Goal: Information Seeking & Learning: Check status

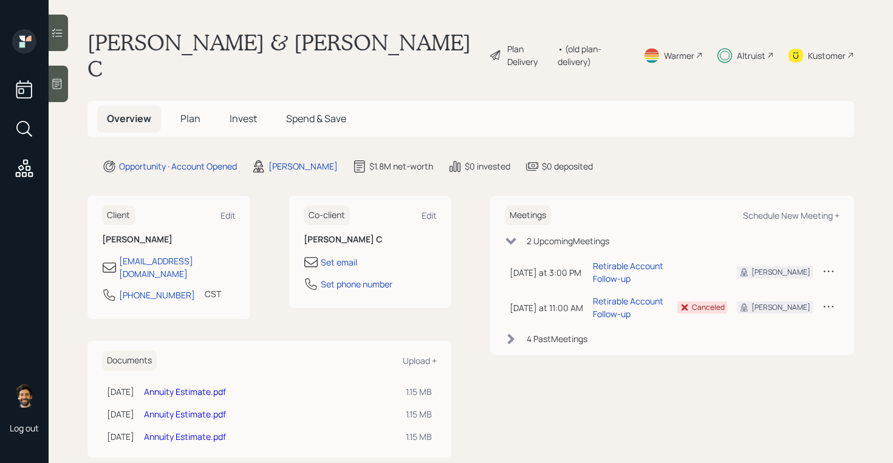
click at [236, 112] on span "Invest" at bounding box center [243, 118] width 27 height 13
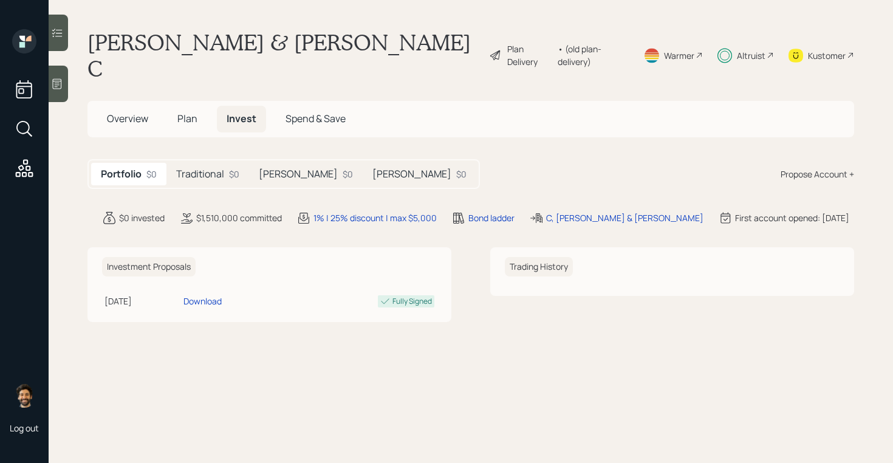
click at [224, 163] on div "Traditional $0" at bounding box center [207, 174] width 83 height 22
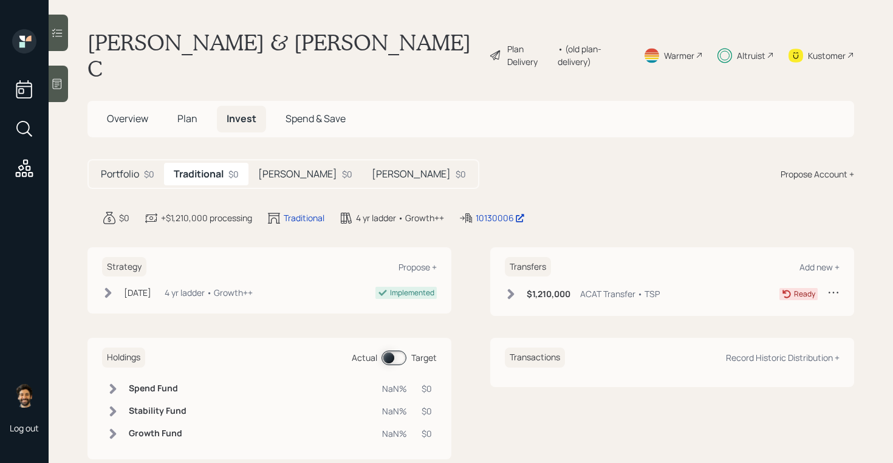
click at [115, 168] on h5 "Portfolio" at bounding box center [120, 174] width 38 height 12
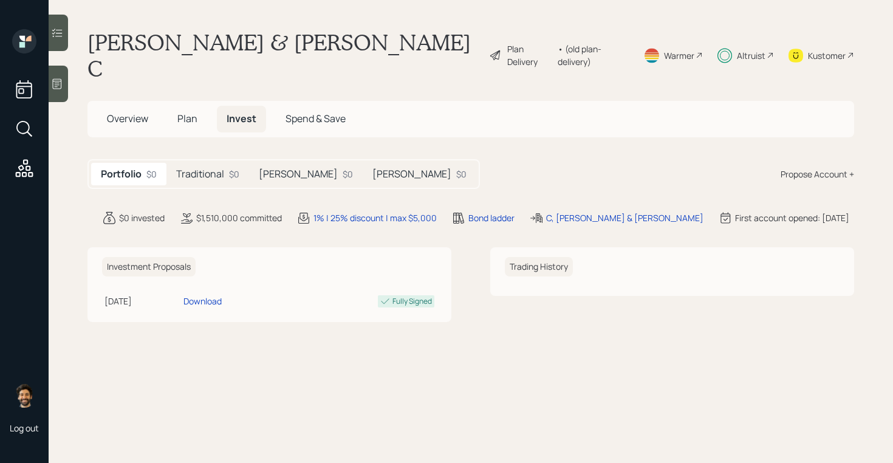
click at [210, 168] on h5 "Traditional" at bounding box center [200, 174] width 48 height 12
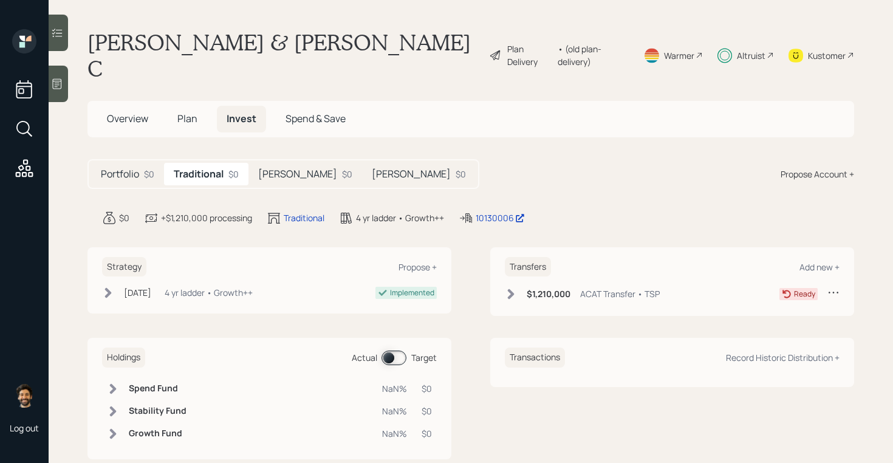
click at [262, 168] on h5 "[PERSON_NAME]" at bounding box center [297, 174] width 79 height 12
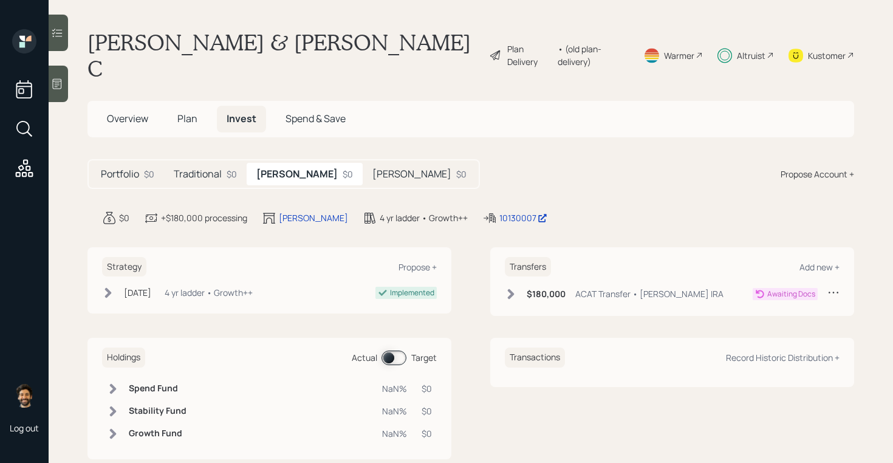
click at [372, 168] on h5 "[PERSON_NAME]" at bounding box center [411, 174] width 79 height 12
click at [266, 168] on h5 "[PERSON_NAME]" at bounding box center [295, 174] width 79 height 12
click at [185, 112] on span "Plan" at bounding box center [187, 118] width 20 height 13
